Goal: Navigation & Orientation: Find specific page/section

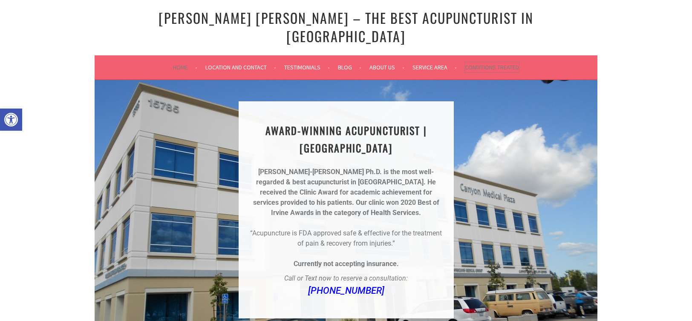
click at [499, 62] on link "Conditions Treated" at bounding box center [492, 67] width 54 height 10
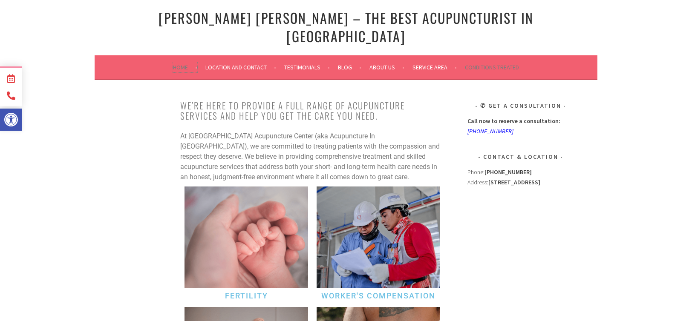
click at [181, 62] on link "Home" at bounding box center [185, 67] width 24 height 10
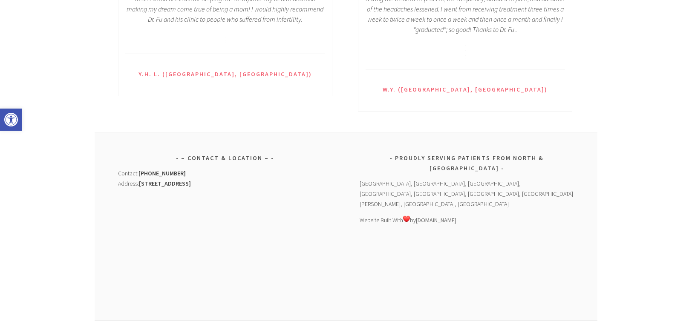
scroll to position [1014, 0]
